Goal: Check status

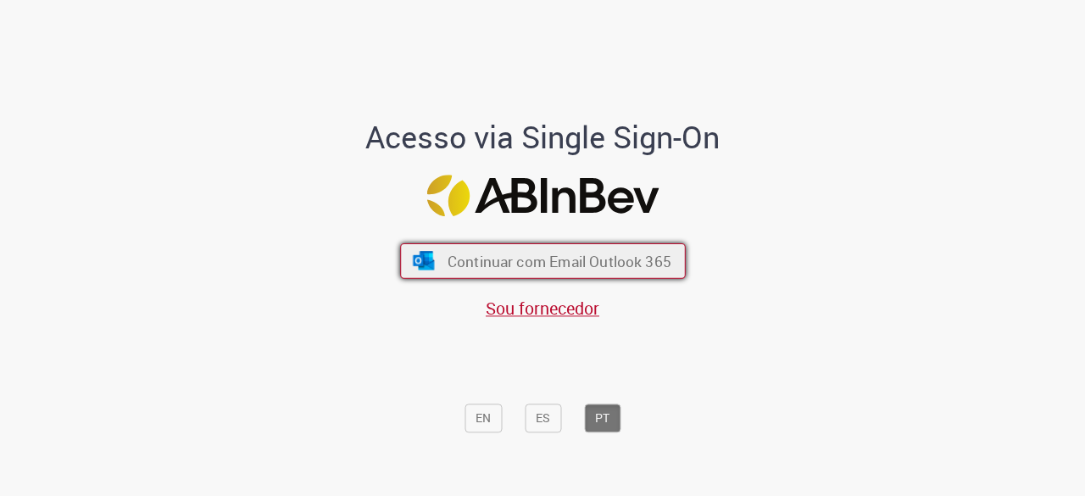
click at [591, 256] on span "Continuar com Email Outlook 365" at bounding box center [559, 262] width 224 height 20
click at [534, 267] on span "Continuar com Email Outlook 365" at bounding box center [559, 262] width 224 height 20
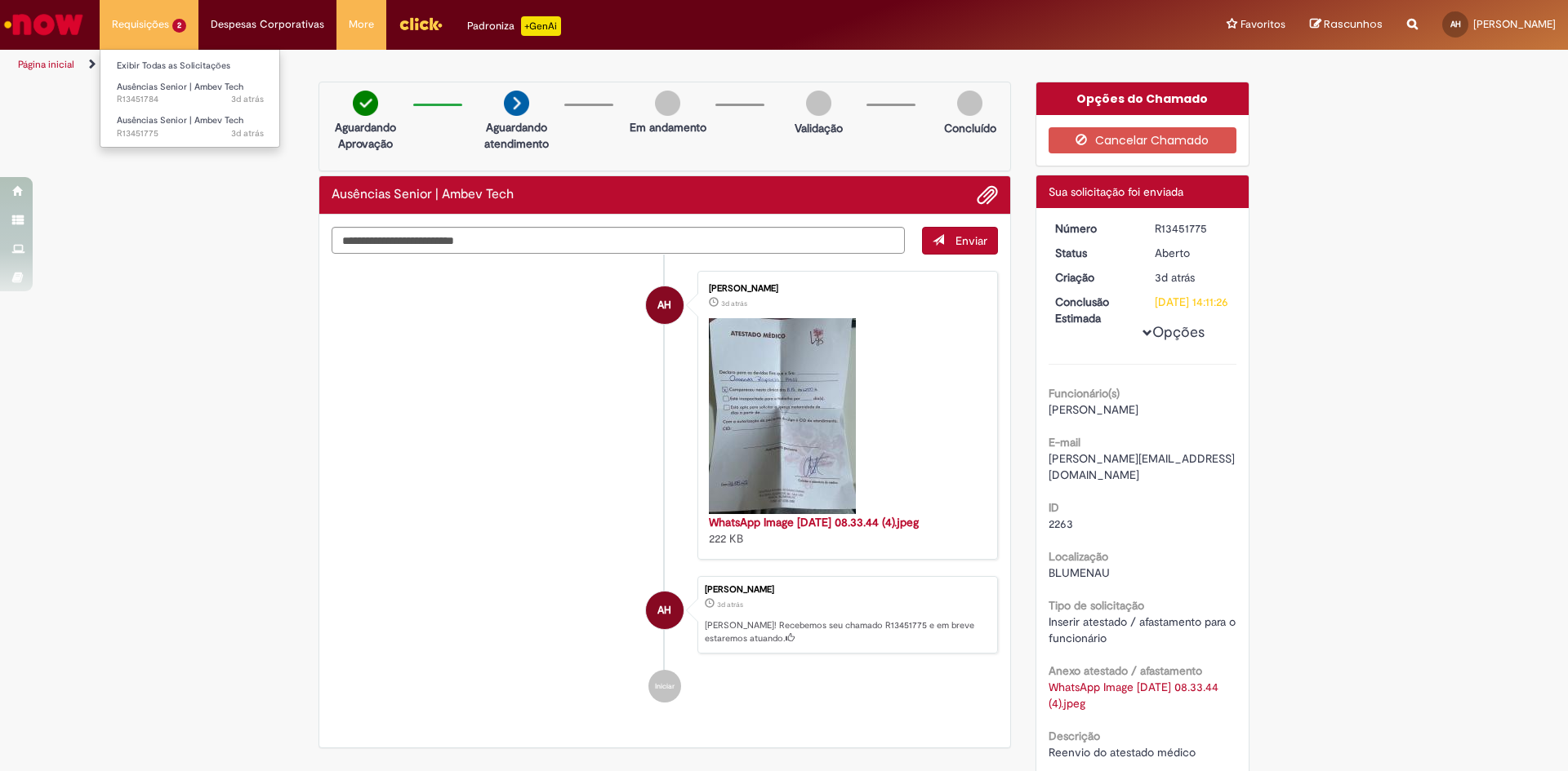
click at [160, 27] on li "Requisições 2 Exibir Todas as Solicitações Ausências Senior | Ambev Tech 3d atr…" at bounding box center [148, 24] width 99 height 49
click at [180, 137] on span "3d atrás 3 dias atrás R13451775" at bounding box center [190, 134] width 147 height 13
click at [174, 119] on span "Ausências Senior | Ambev Tech" at bounding box center [179, 120] width 126 height 13
click at [129, 19] on li "Requisições 2 Exibir Todas as Solicitações Ausências Senior | Ambev Tech 3d atr…" at bounding box center [148, 24] width 99 height 49
click at [146, 118] on span "Ausências Senior | Ambev Tech" at bounding box center [179, 120] width 126 height 13
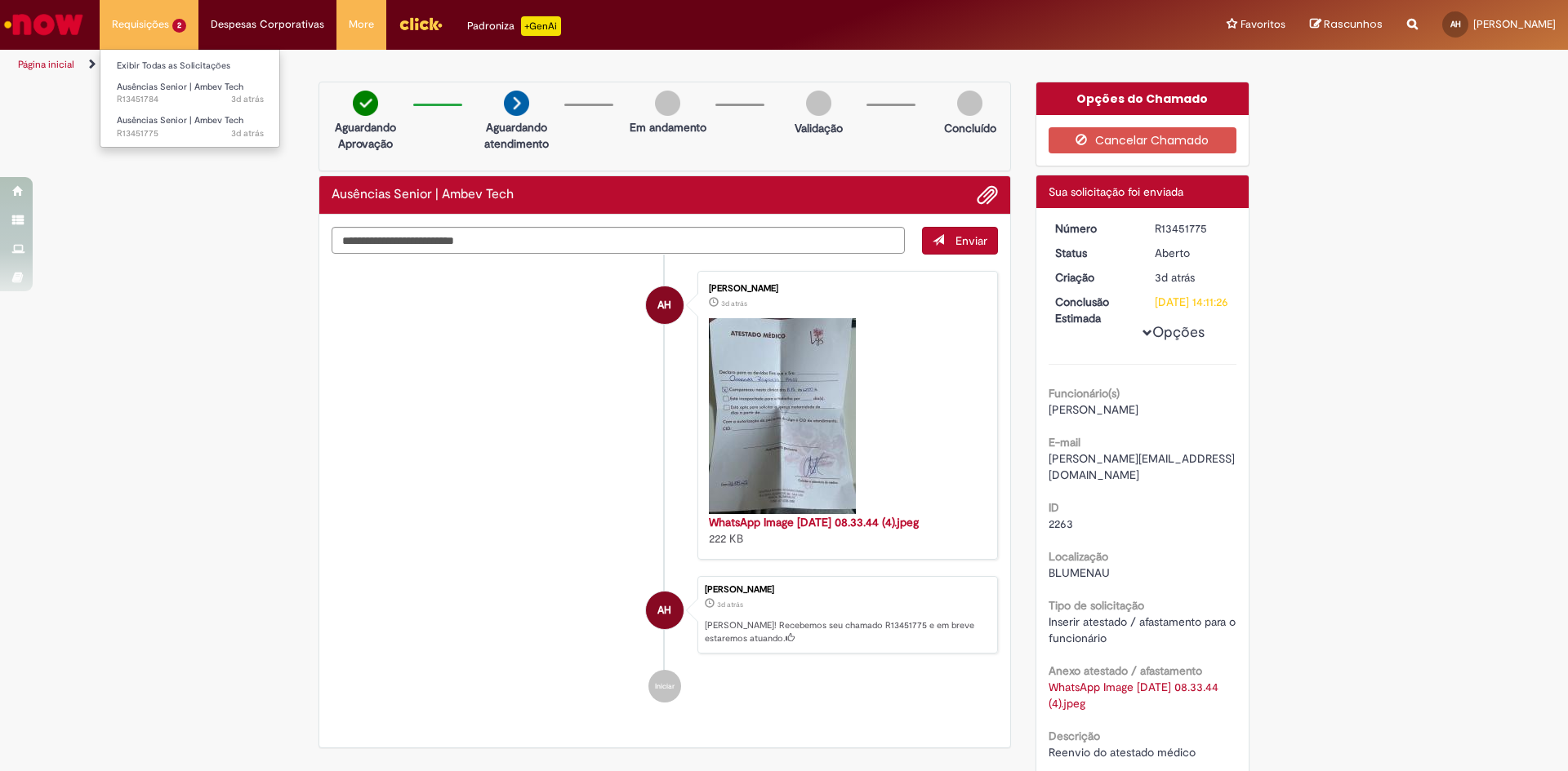
click at [156, 40] on li "Requisições 2 Exibir Todas as Solicitações Ausências Senior | Ambev Tech 3d atr…" at bounding box center [148, 24] width 99 height 49
click at [169, 103] on span "3d atrás 3 dias atrás R13451784" at bounding box center [190, 100] width 147 height 13
click at [487, 464] on li "AH Amanda Rafaela Hass 3d atrás 3 dias atrás WhatsApp Image 2025-08-22 at 08.33…" at bounding box center [665, 416] width 666 height 289
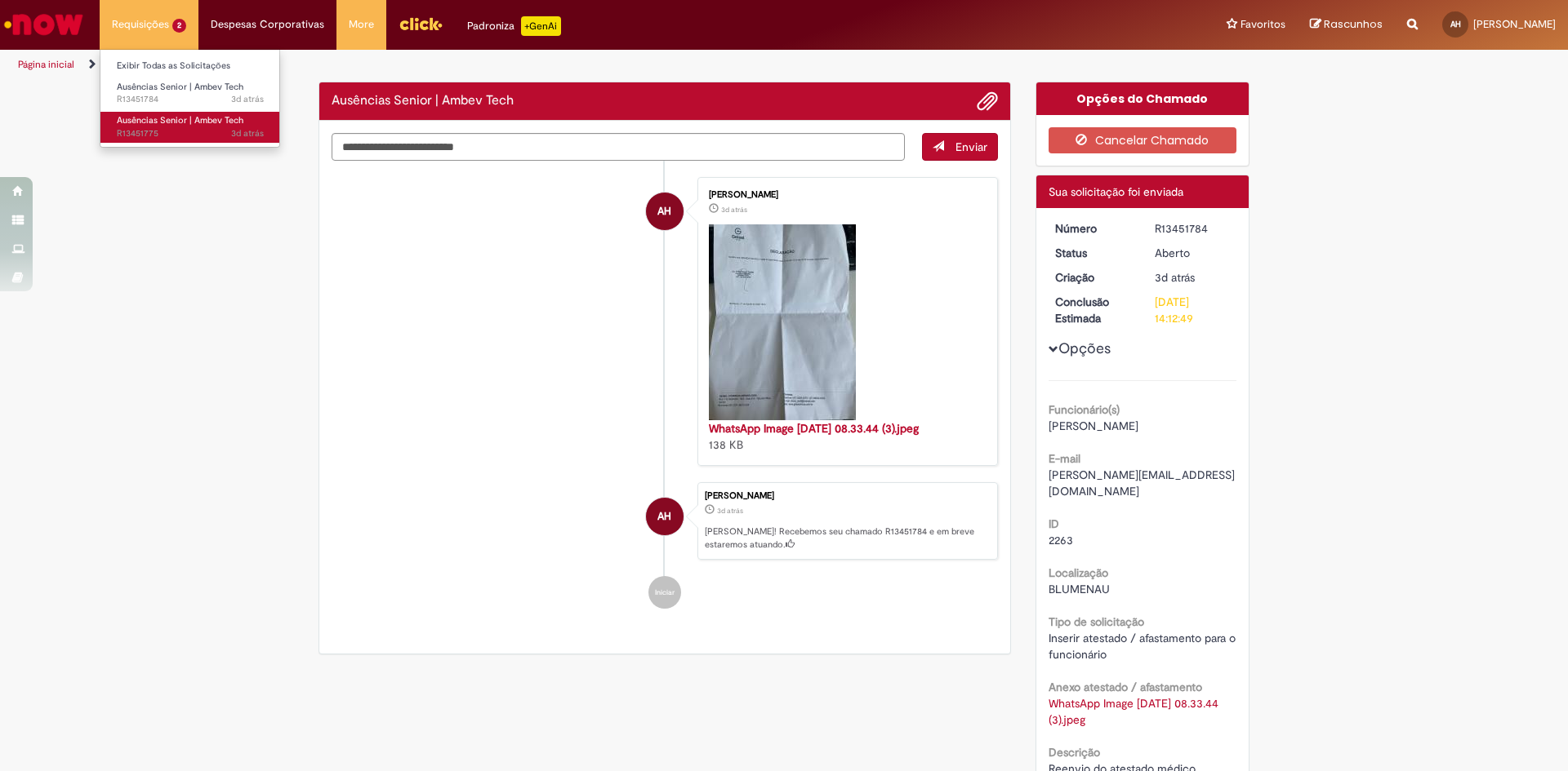
click at [162, 121] on span "Ausências Senior | Ambev Tech" at bounding box center [179, 120] width 126 height 13
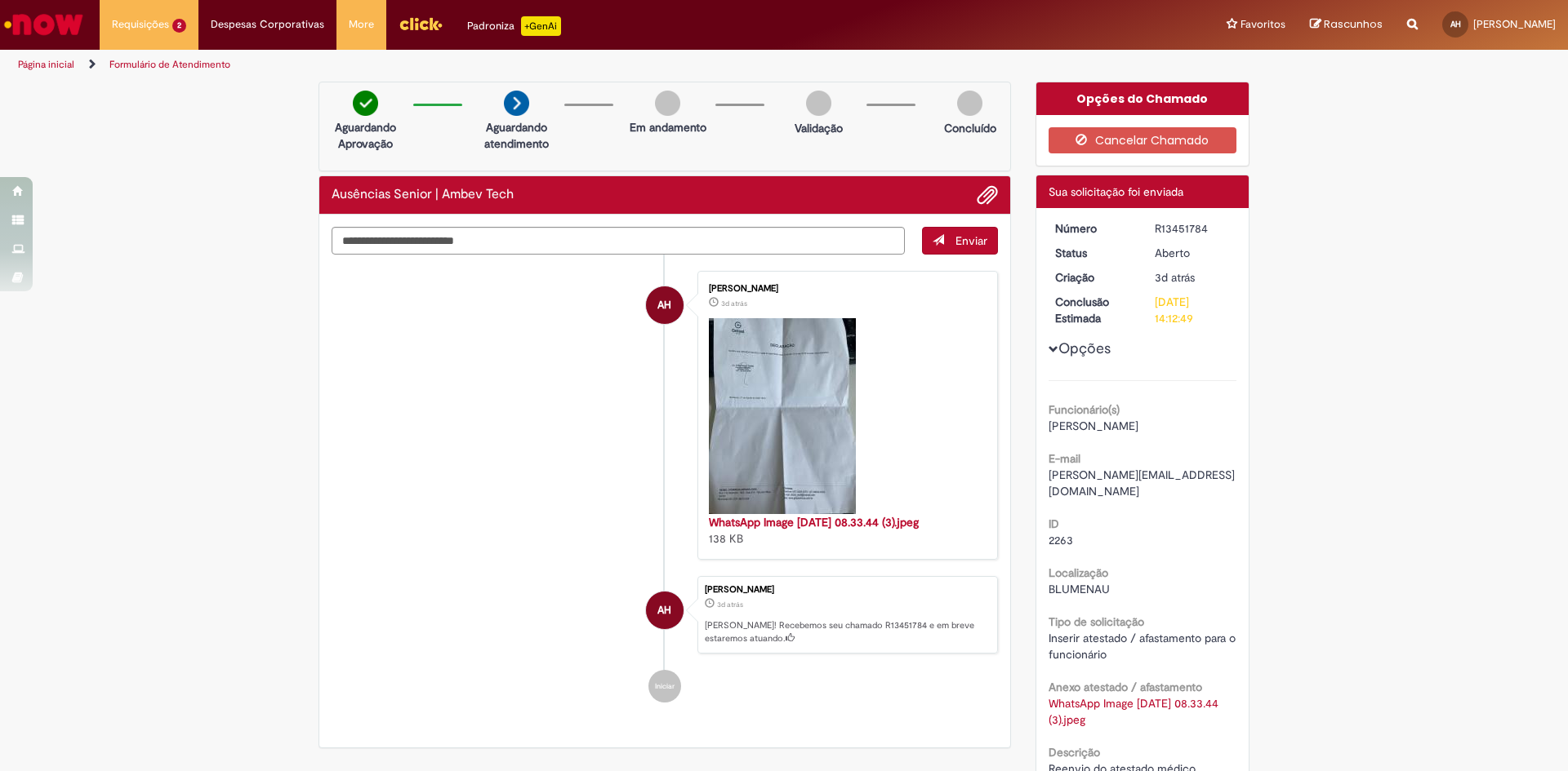
click at [104, 315] on div "Verificar Código de Barras Aguardando Aprovação Aguardando atendimento Em andam…" at bounding box center [784, 513] width 1568 height 863
